Goal: Submit feedback/report problem

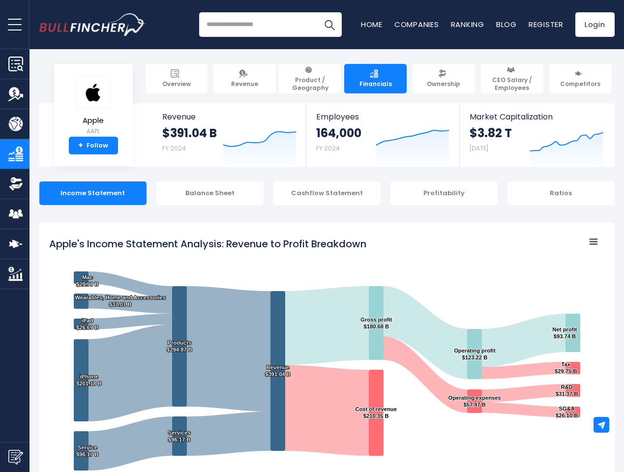
click at [15, 24] on span "open menu" at bounding box center [15, 24] width 14 height 1
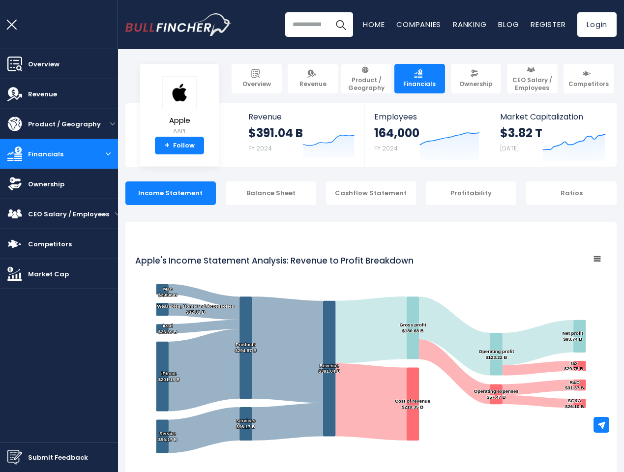
click at [15, 457] on img "Submit Feedback" at bounding box center [14, 457] width 15 height 15
click at [601, 425] on div at bounding box center [312, 236] width 624 height 472
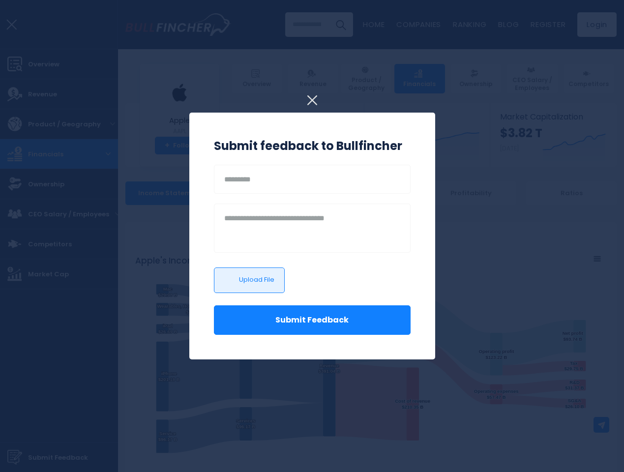
click at [252, 144] on h3 "Submit feedback to Bullfincher" at bounding box center [312, 146] width 197 height 18
